Goal: Task Accomplishment & Management: Use online tool/utility

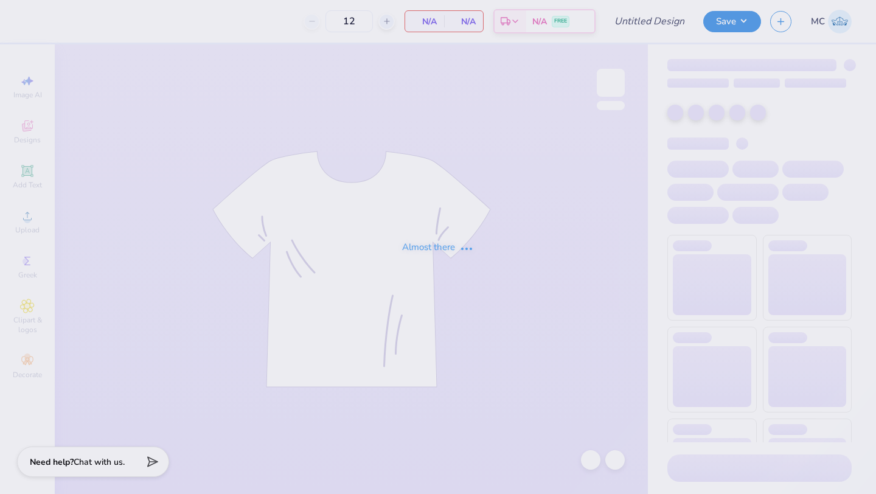
type input "mockneck #6"
type input "50"
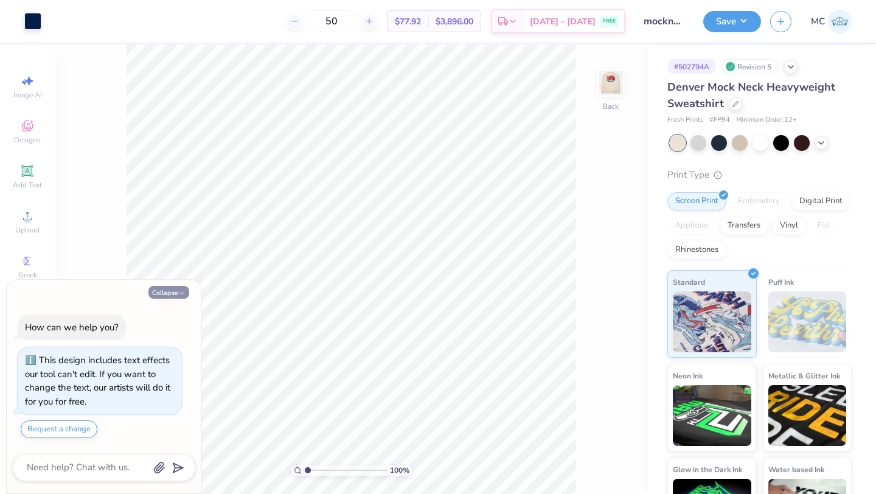
click at [161, 296] on button "Collapse" at bounding box center [169, 292] width 41 height 13
type textarea "x"
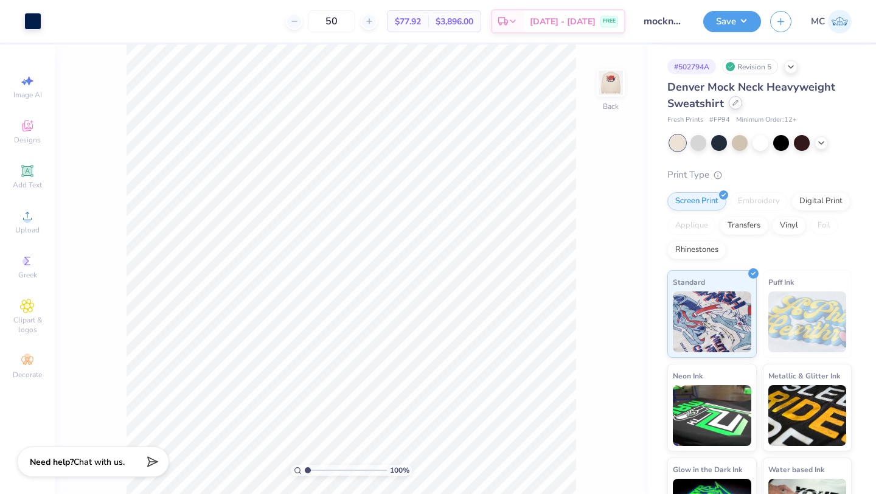
click at [736, 104] on icon at bounding box center [736, 103] width 6 height 6
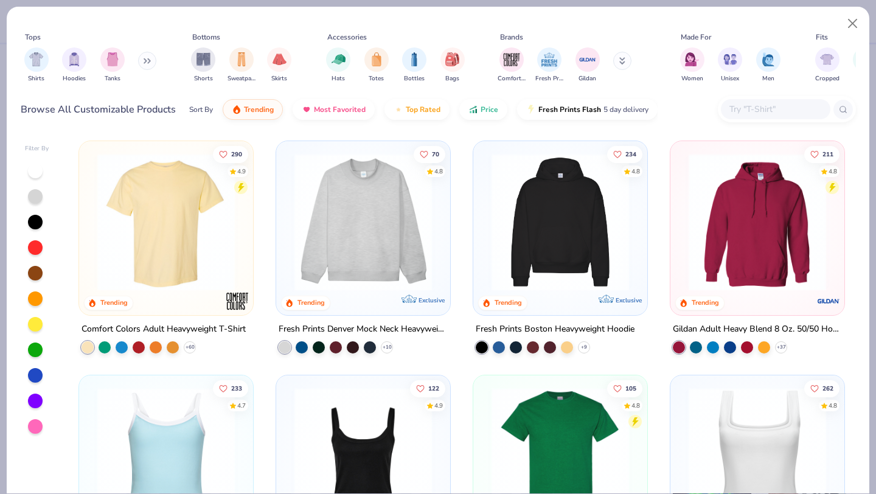
click at [137, 254] on img at bounding box center [166, 222] width 150 height 138
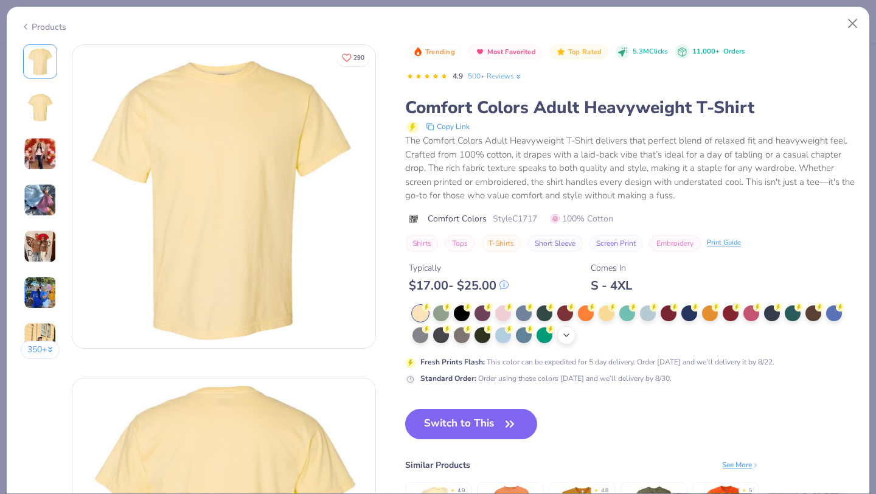
click at [572, 334] on icon at bounding box center [567, 335] width 10 height 10
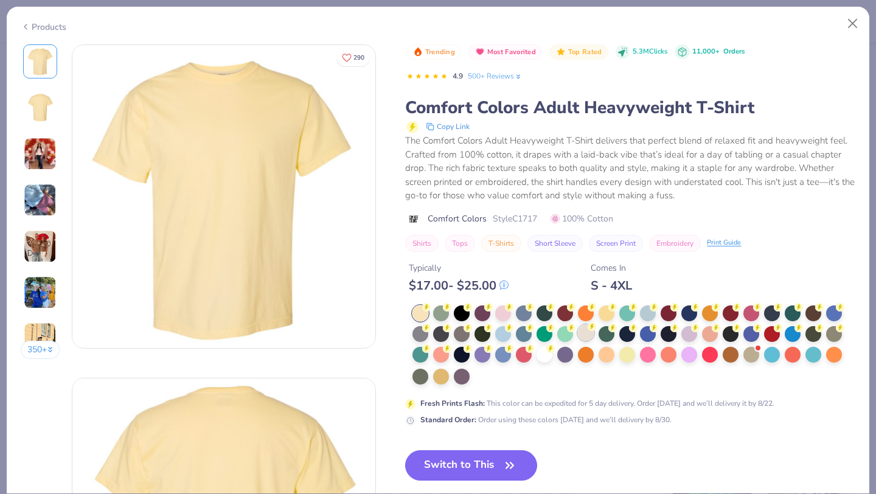
click at [590, 334] on div at bounding box center [586, 333] width 16 height 16
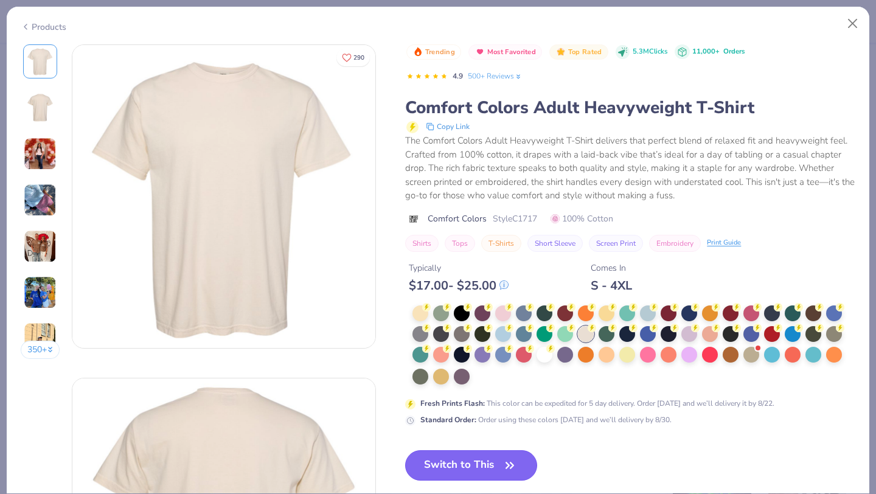
click at [449, 467] on button "Switch to This" at bounding box center [471, 465] width 132 height 30
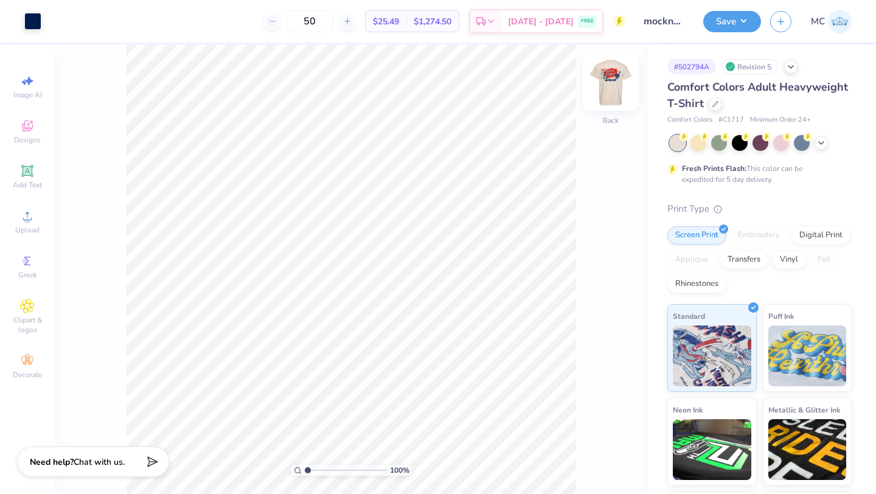
click at [609, 86] on img at bounding box center [611, 82] width 49 height 49
click at [730, 18] on button "Save" at bounding box center [733, 19] width 58 height 21
click at [722, 27] on button "Save" at bounding box center [733, 19] width 58 height 21
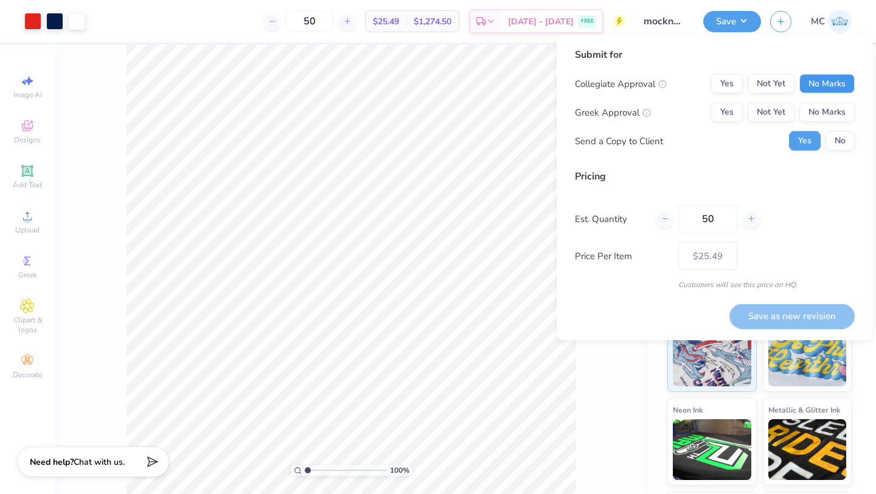
click at [836, 82] on button "No Marks" at bounding box center [827, 83] width 55 height 19
click at [716, 105] on button "Yes" at bounding box center [728, 112] width 32 height 19
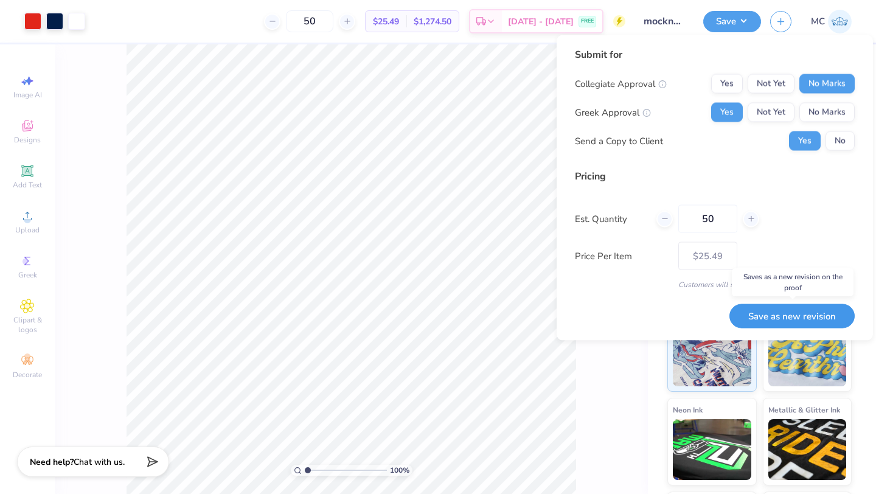
click at [765, 318] on button "Save as new revision" at bounding box center [792, 316] width 125 height 25
type input "$25.49"
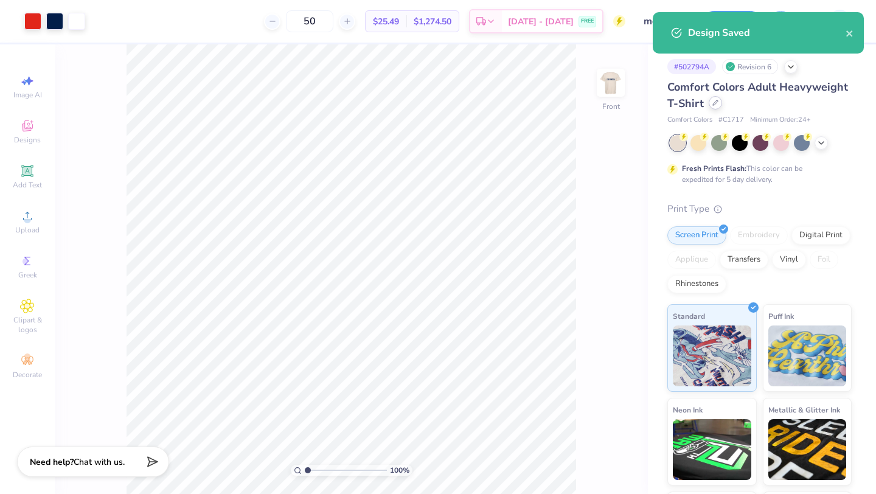
click at [713, 103] on icon at bounding box center [715, 102] width 5 height 5
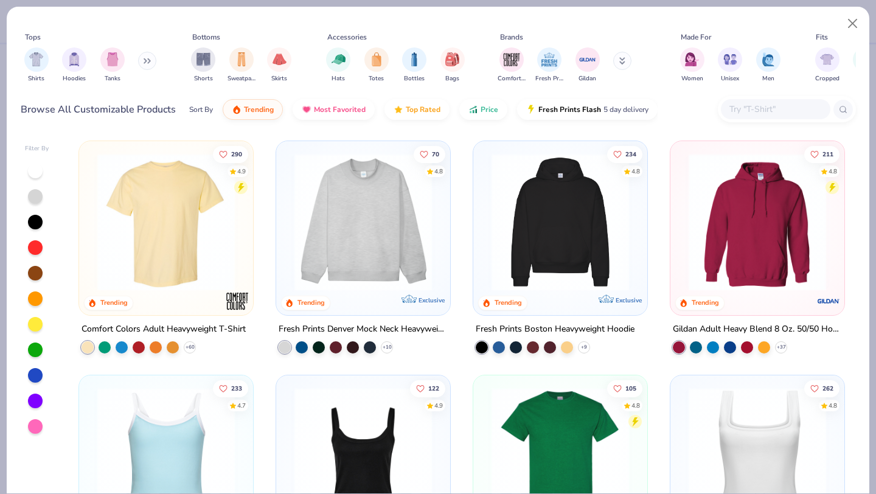
click at [547, 248] on img at bounding box center [561, 222] width 150 height 138
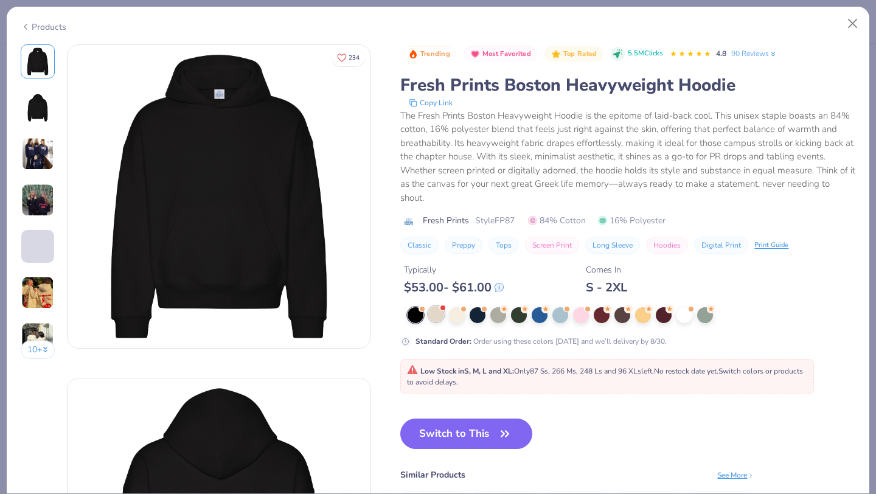
click at [437, 318] on div at bounding box center [436, 314] width 16 height 16
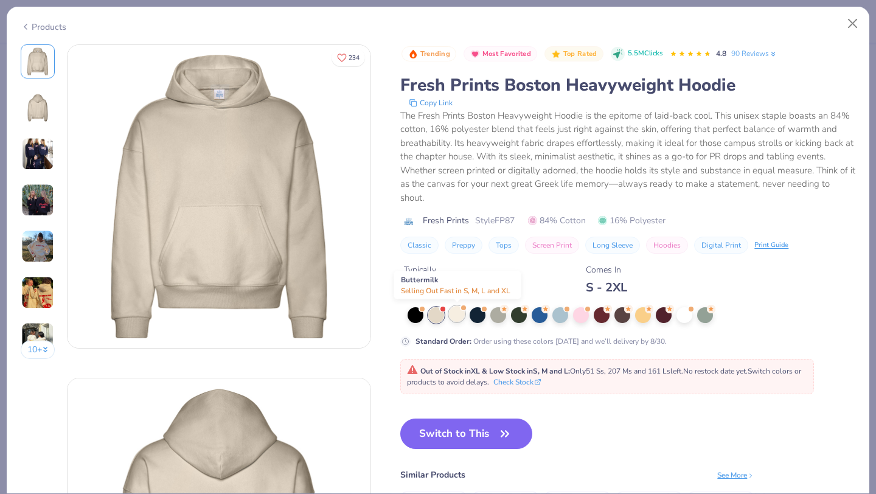
click at [452, 318] on div at bounding box center [457, 314] width 16 height 16
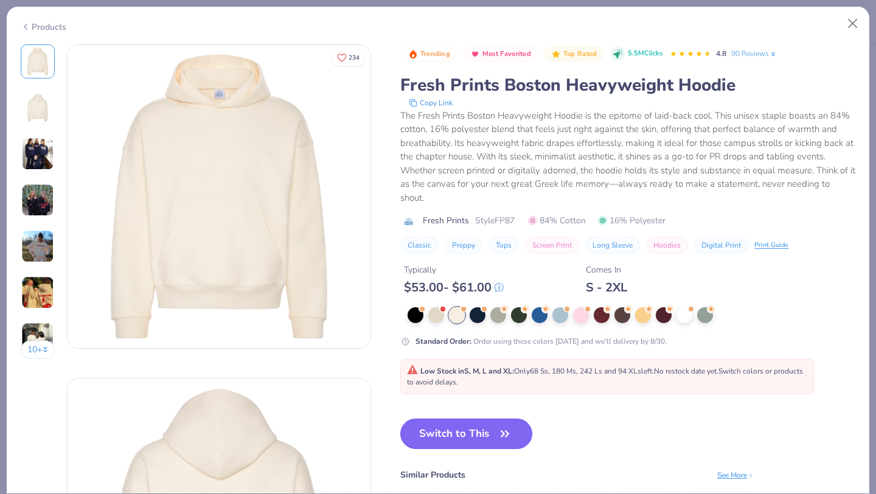
click at [441, 432] on button "Switch to This" at bounding box center [466, 434] width 132 height 30
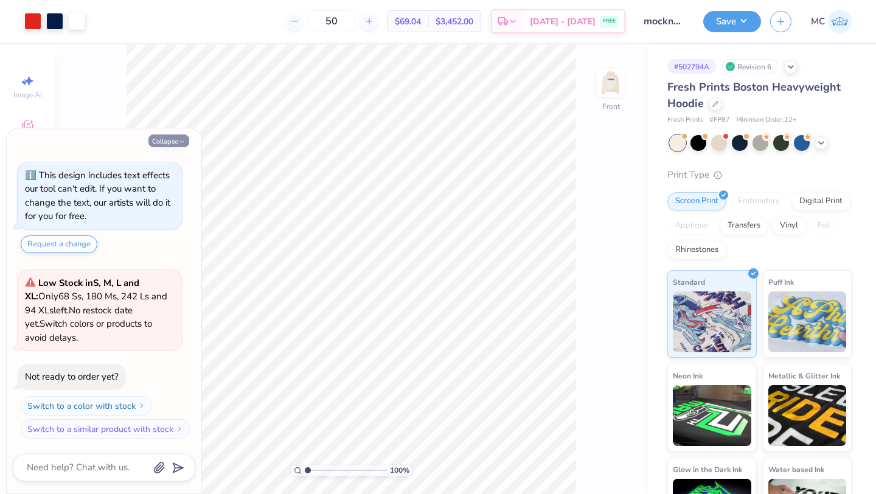
click at [178, 142] on icon "button" at bounding box center [181, 141] width 7 height 7
type textarea "x"
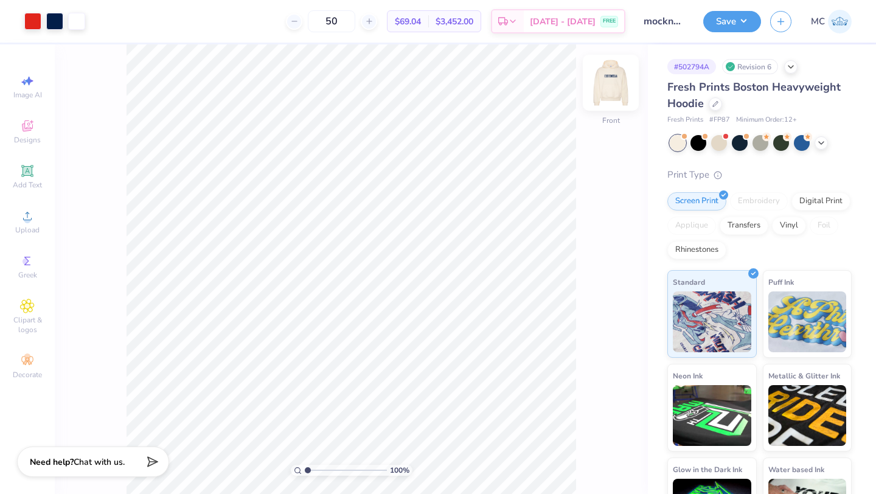
click at [608, 88] on img at bounding box center [611, 82] width 49 height 49
click at [614, 93] on img at bounding box center [611, 82] width 49 height 49
click at [729, 20] on button "Save" at bounding box center [733, 19] width 58 height 21
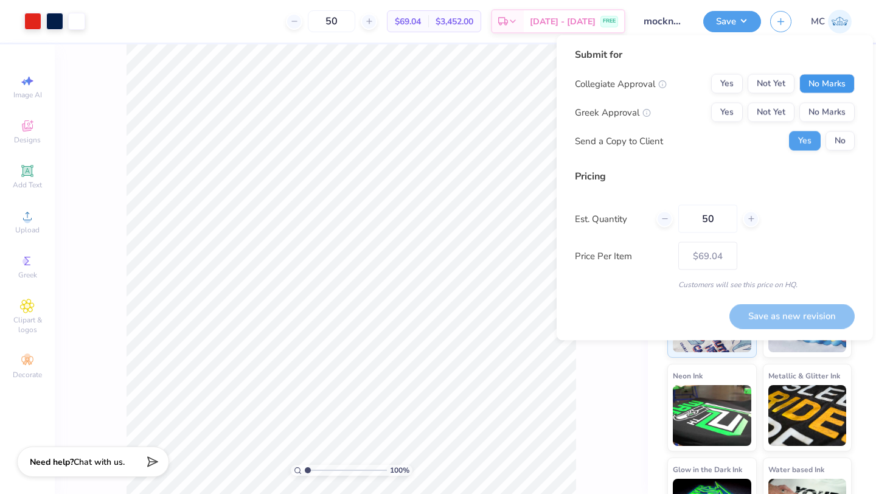
click at [821, 85] on button "No Marks" at bounding box center [827, 83] width 55 height 19
click at [718, 115] on button "Yes" at bounding box center [728, 112] width 32 height 19
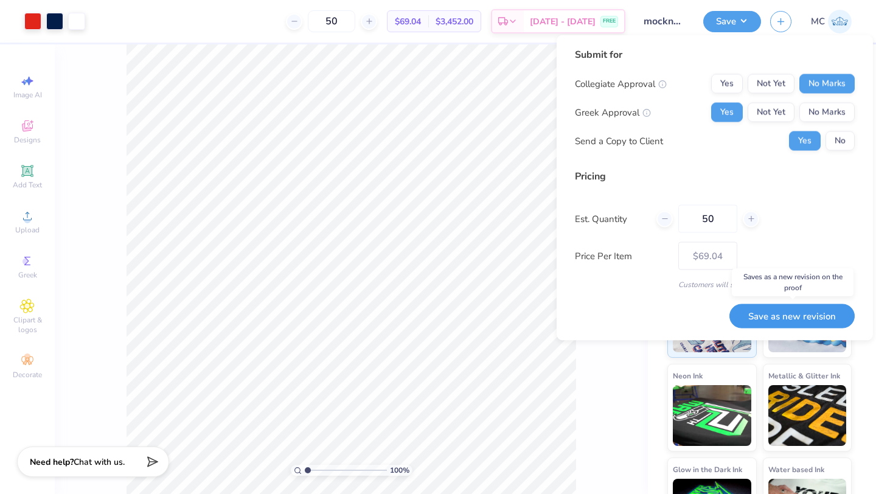
click at [774, 312] on button "Save as new revision" at bounding box center [792, 316] width 125 height 25
type input "$69.04"
